Goal: Entertainment & Leisure: Consume media (video, audio)

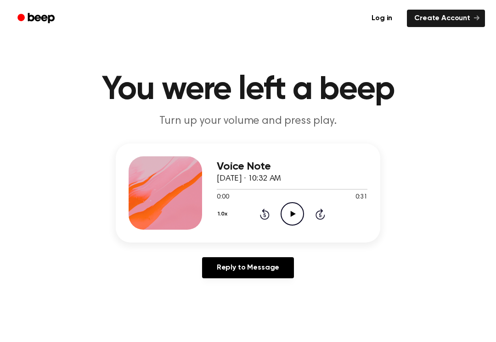
click at [295, 212] on icon "Play Audio" at bounding box center [291, 213] width 23 height 23
click at [267, 216] on icon "Rewind 5 seconds" at bounding box center [264, 214] width 10 height 12
click at [270, 215] on div "1.0x Rewind 5 seconds Play Audio Skip 5 seconds" at bounding box center [292, 213] width 151 height 23
click at [273, 219] on div "1.0x Rewind 5 seconds Play Audio Skip 5 seconds" at bounding box center [292, 213] width 151 height 23
click at [261, 213] on icon "Rewind 5 seconds" at bounding box center [264, 214] width 10 height 12
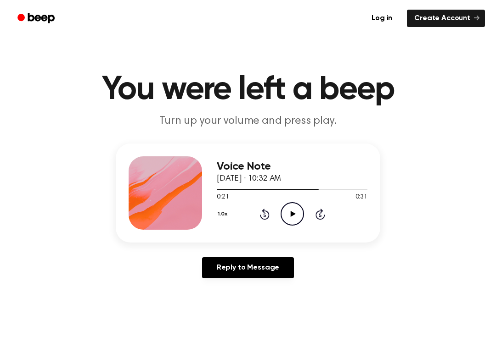
click at [265, 215] on icon "Rewind 5 seconds" at bounding box center [264, 214] width 10 height 12
click at [263, 216] on icon "Rewind 5 seconds" at bounding box center [264, 214] width 10 height 12
click at [260, 216] on icon at bounding box center [265, 214] width 10 height 11
click at [264, 216] on icon "Rewind 5 seconds" at bounding box center [264, 214] width 10 height 12
click at [262, 219] on icon at bounding box center [265, 214] width 10 height 11
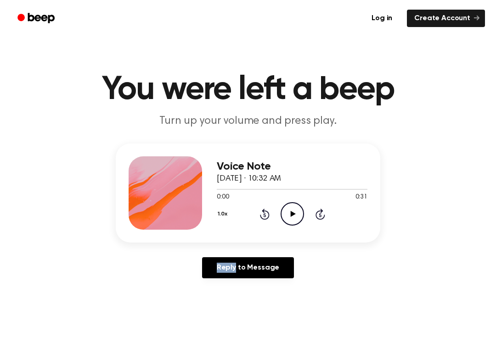
click at [262, 219] on icon at bounding box center [265, 214] width 10 height 11
click at [291, 220] on icon "Play Audio" at bounding box center [291, 213] width 23 height 23
click at [266, 213] on icon "Rewind 5 seconds" at bounding box center [264, 214] width 10 height 12
click at [261, 213] on icon "Rewind 5 seconds" at bounding box center [264, 214] width 10 height 12
click at [262, 215] on icon "Rewind 5 seconds" at bounding box center [264, 214] width 10 height 12
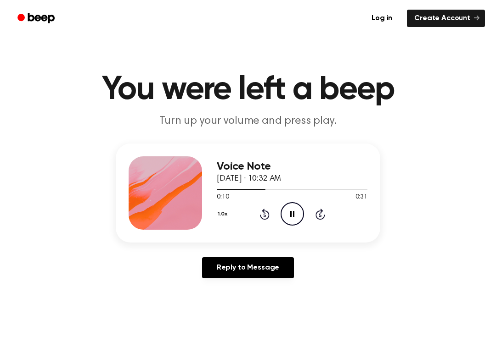
click at [261, 210] on icon "Rewind 5 seconds" at bounding box center [264, 214] width 10 height 12
click at [255, 213] on div "1.0x Rewind 5 seconds Pause Audio Skip 5 seconds" at bounding box center [292, 213] width 151 height 23
click at [254, 213] on div "1.0x Rewind 5 seconds Pause Audio Skip 5 seconds" at bounding box center [292, 213] width 151 height 23
click at [246, 212] on div "1.0x Rewind 5 seconds Pause Audio Skip 5 seconds" at bounding box center [292, 213] width 151 height 23
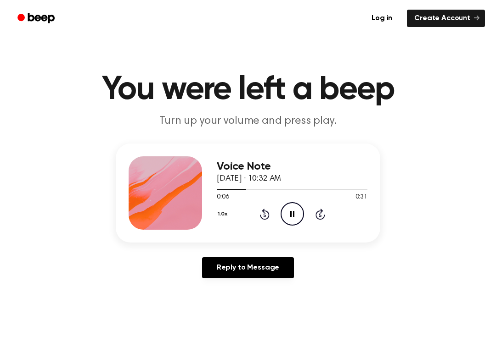
click at [259, 221] on div "1.0x Rewind 5 seconds Pause Audio Skip 5 seconds" at bounding box center [292, 213] width 151 height 23
click at [268, 219] on icon "Rewind 5 seconds" at bounding box center [264, 214] width 10 height 12
click at [256, 214] on div "1.0x Rewind 5 seconds Pause Audio Skip 5 seconds" at bounding box center [292, 213] width 151 height 23
click at [259, 214] on icon "Rewind 5 seconds" at bounding box center [264, 214] width 10 height 12
click at [291, 214] on icon at bounding box center [292, 214] width 5 height 6
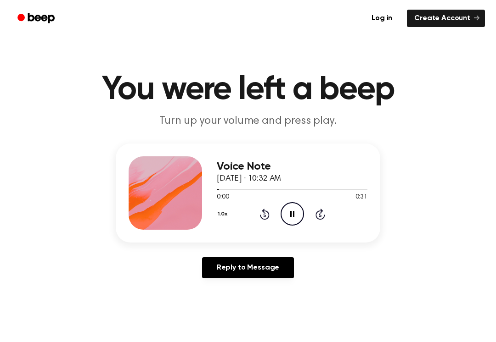
click at [333, 213] on div "1.0x Rewind 5 seconds Pause Audio Skip 5 seconds" at bounding box center [292, 213] width 151 height 23
click at [329, 215] on div "1.0x Rewind 5 seconds Pause Audio Skip 5 seconds" at bounding box center [292, 213] width 151 height 23
click at [319, 219] on icon "Skip 5 seconds" at bounding box center [320, 214] width 10 height 12
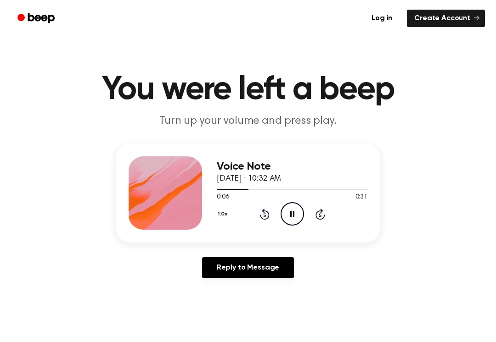
click at [323, 214] on icon "Skip 5 seconds" at bounding box center [320, 214] width 10 height 12
